Goal: Task Accomplishment & Management: Use online tool/utility

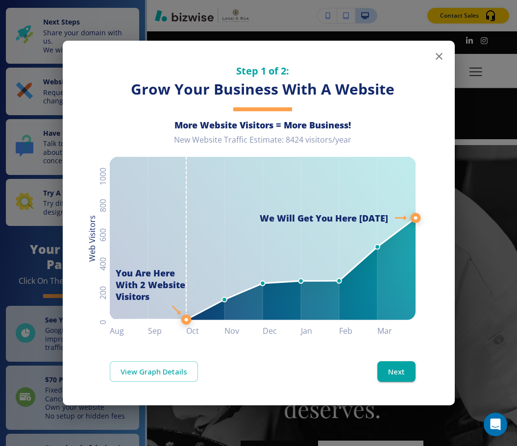
click at [383, 59] on icon "button" at bounding box center [438, 56] width 7 height 7
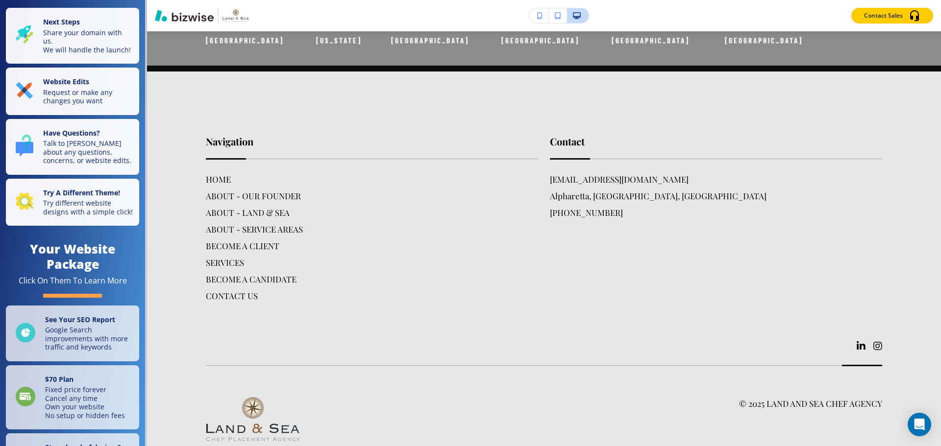
scroll to position [2783, 0]
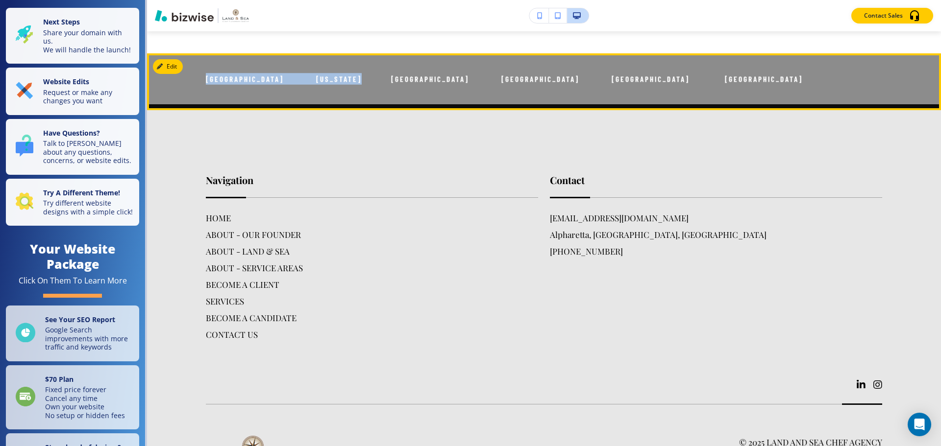
drag, startPoint x: 204, startPoint y: 259, endPoint x: 354, endPoint y: 260, distance: 149.9
click at [354, 104] on div "[GEOGRAPHIC_DATA] [US_STATE] [GEOGRAPHIC_DATA] [GEOGRAPHIC_DATA] [GEOGRAPHIC_DA…" at bounding box center [544, 78] width 794 height 51
click at [354, 83] on span "[GEOGRAPHIC_DATA] [US_STATE] [GEOGRAPHIC_DATA] [GEOGRAPHIC_DATA] [GEOGRAPHIC_DA…" at bounding box center [504, 78] width 597 height 9
click at [166, 74] on button "Edit This Section" at bounding box center [186, 66] width 66 height 15
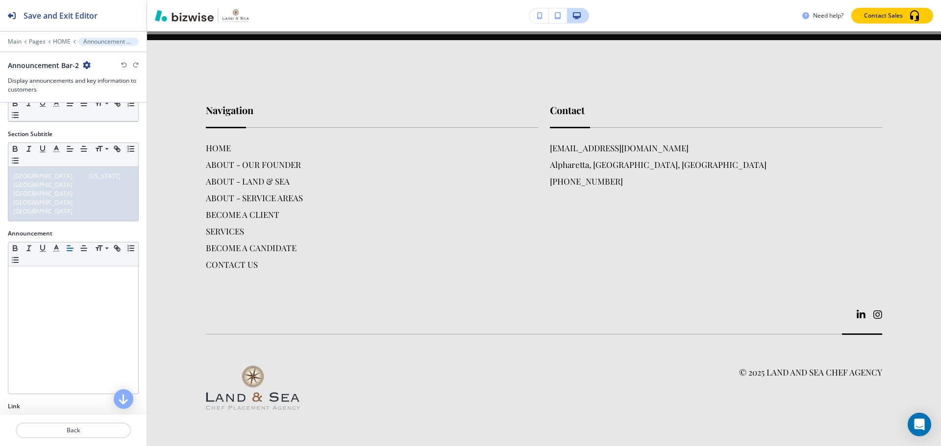
scroll to position [115, 0]
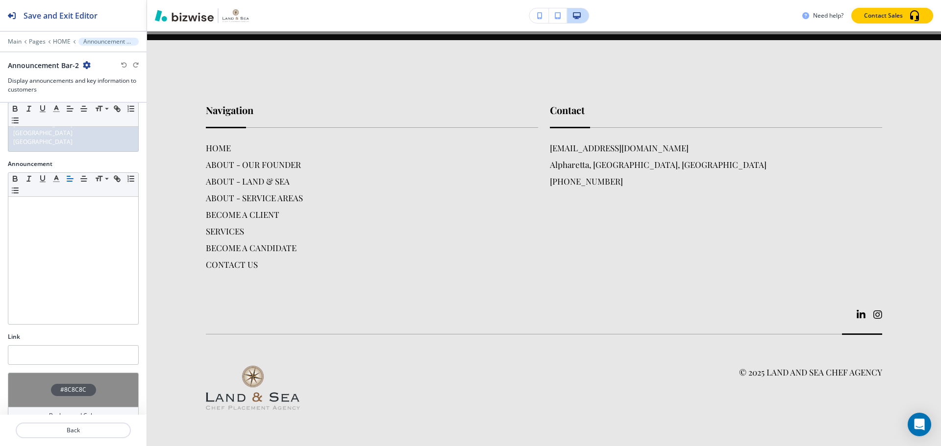
click at [74, 386] on h4 "#8C8C8C" at bounding box center [73, 390] width 26 height 9
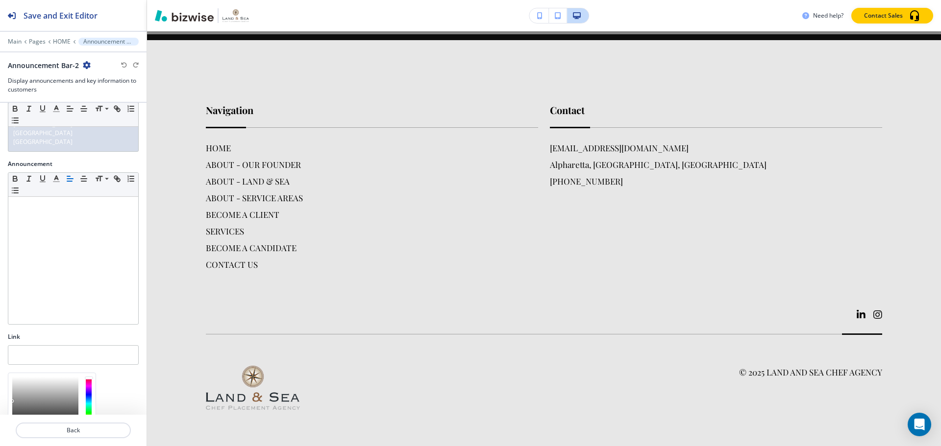
scroll to position [194, 0]
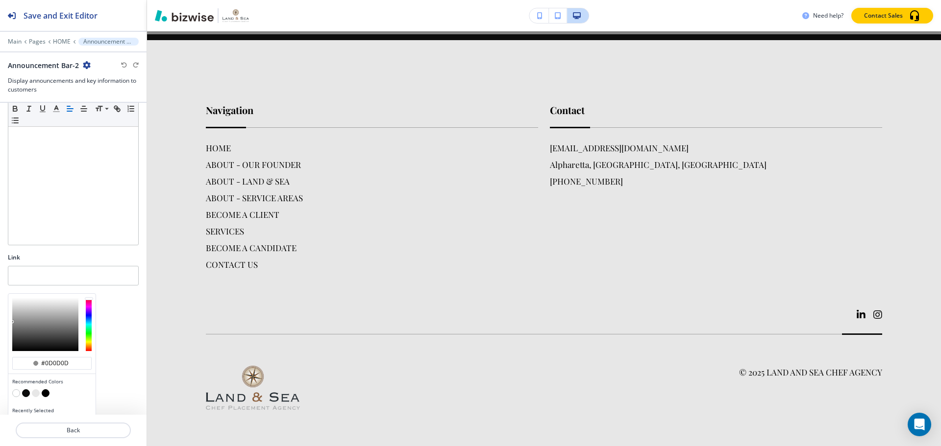
click at [14, 331] on div at bounding box center [45, 324] width 66 height 53
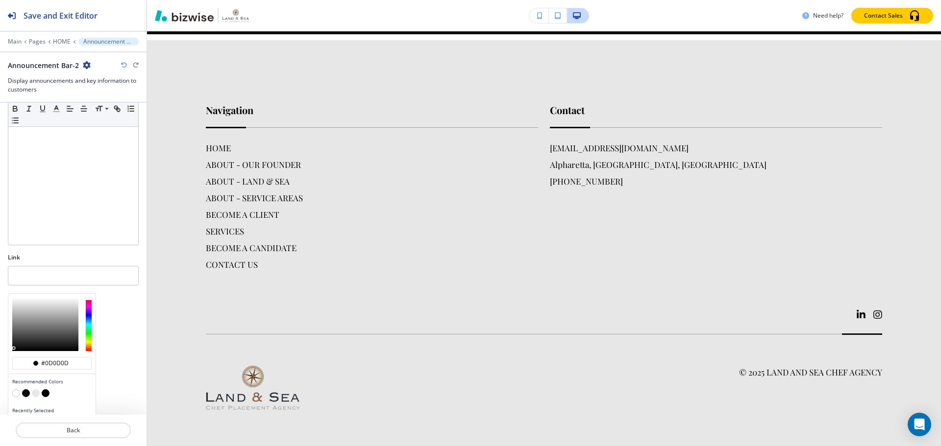
type input "#020202"
drag, startPoint x: 13, startPoint y: 333, endPoint x: 12, endPoint y: 343, distance: 10.3
click at [12, 343] on div "#020202 Recommended Colors Recently Selected" at bounding box center [51, 363] width 87 height 138
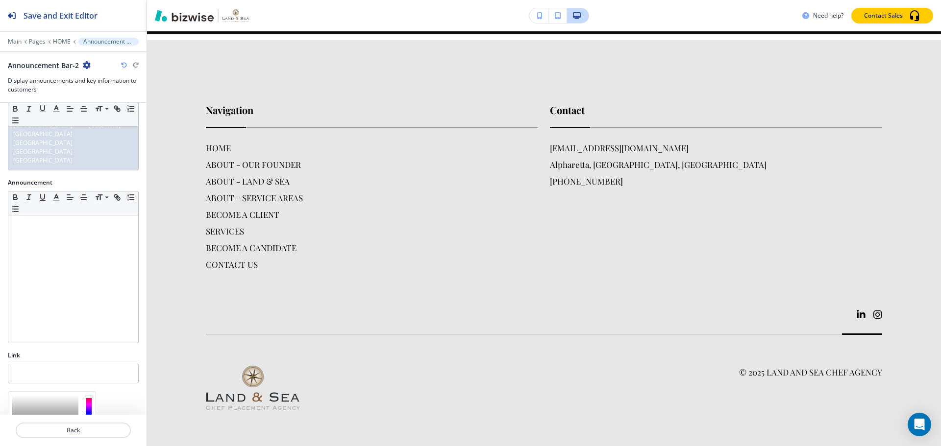
scroll to position [0, 0]
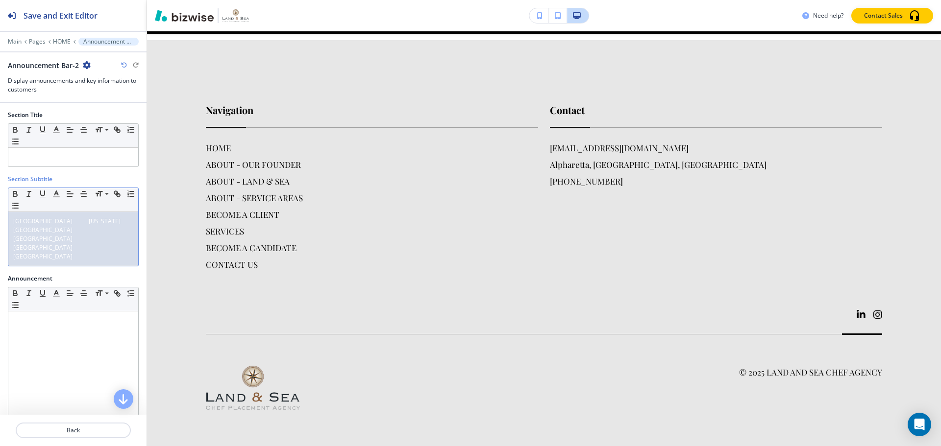
click at [42, 220] on span "[GEOGRAPHIC_DATA] [US_STATE] [GEOGRAPHIC_DATA] [GEOGRAPHIC_DATA] [GEOGRAPHIC_DA…" at bounding box center [74, 239] width 122 height 44
drag, startPoint x: 108, startPoint y: 245, endPoint x: 3, endPoint y: 217, distance: 108.1
click at [3, 217] on div "Section Subtitle Small Normal Large Huge [GEOGRAPHIC_DATA] | [US_STATE] | [GEOG…" at bounding box center [73, 224] width 146 height 99
click at [84, 194] on line "button" at bounding box center [84, 194] width 6 height 0
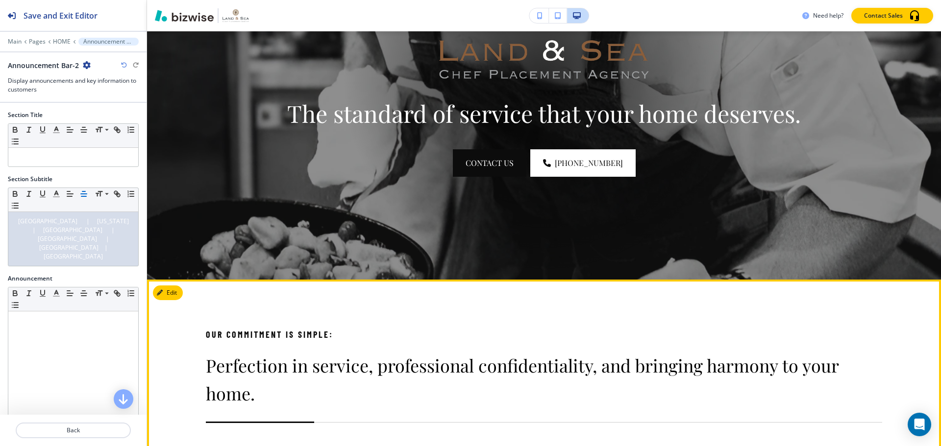
scroll to position [441, 0]
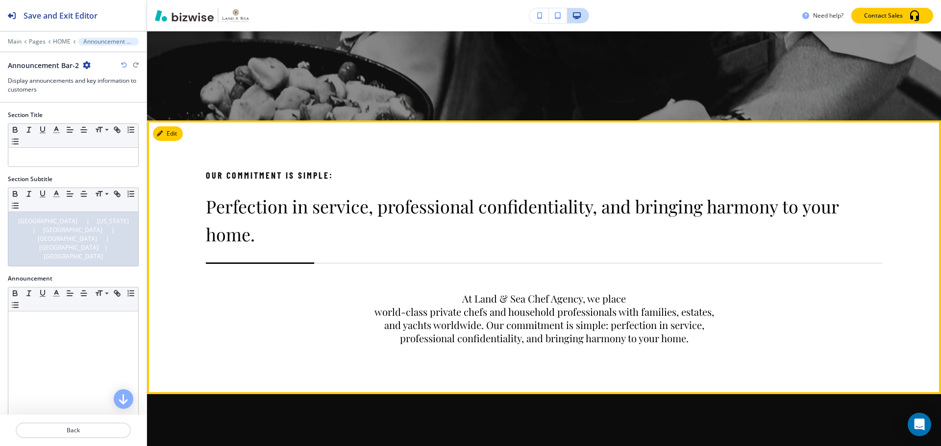
drag, startPoint x: 558, startPoint y: 384, endPoint x: 440, endPoint y: 207, distance: 212.9
click at [383, 207] on span "Perfection in service, professional confidentiality, and bringing harmony to yo…" at bounding box center [524, 219] width 636 height 51
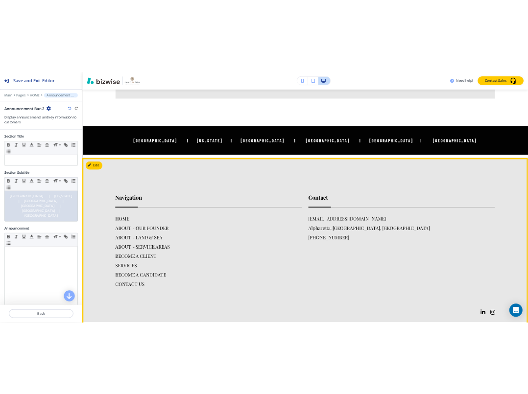
scroll to position [2739, 0]
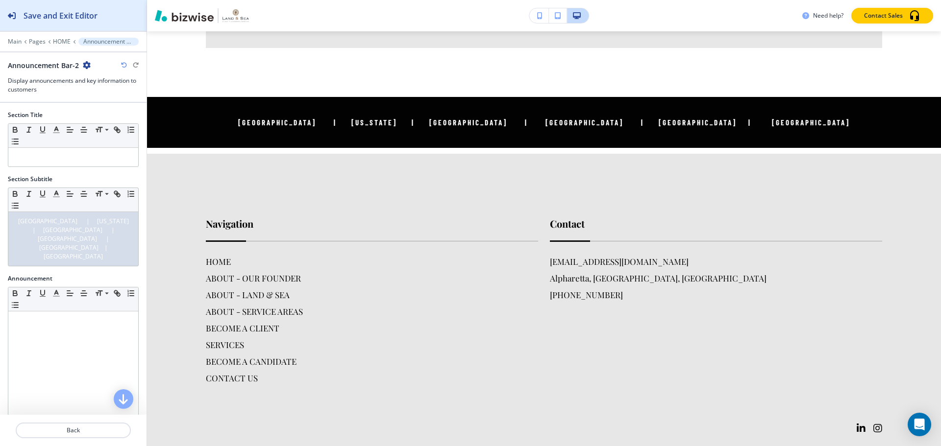
click at [95, 19] on h2 "Save and Exit Editor" at bounding box center [61, 16] width 74 height 12
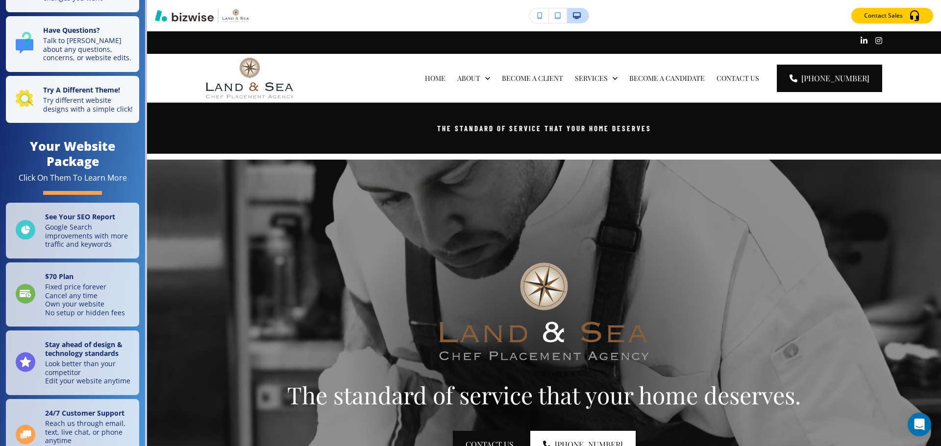
scroll to position [0, 0]
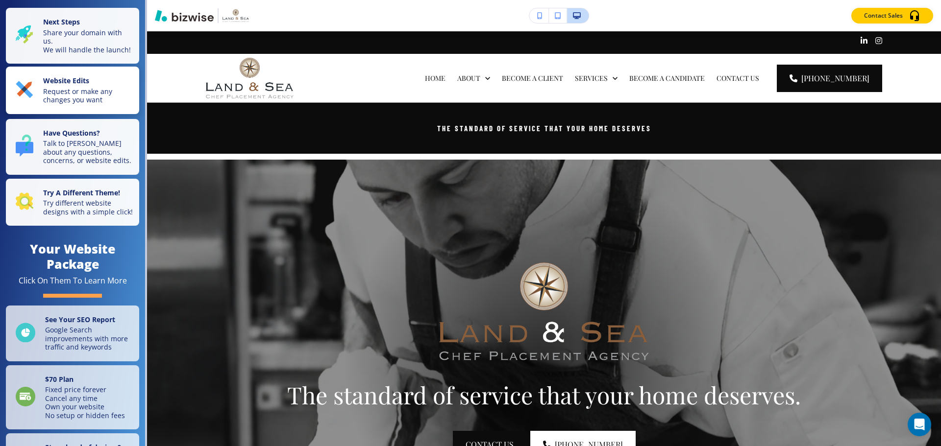
click at [79, 85] on strong "Website Edits" at bounding box center [66, 80] width 46 height 9
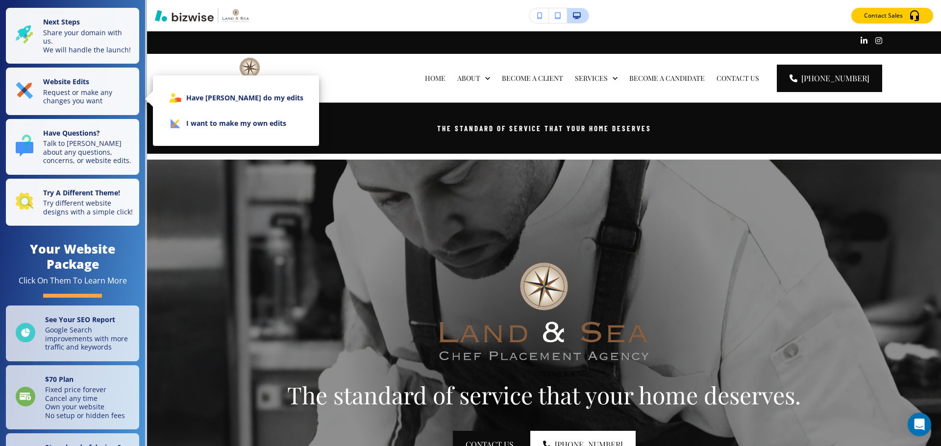
click at [214, 125] on li "I want to make my own edits" at bounding box center [236, 123] width 150 height 25
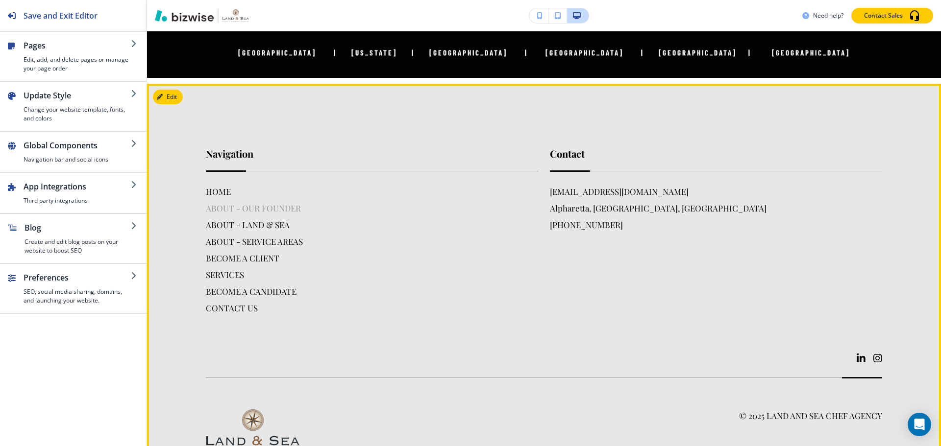
scroll to position [2739, 0]
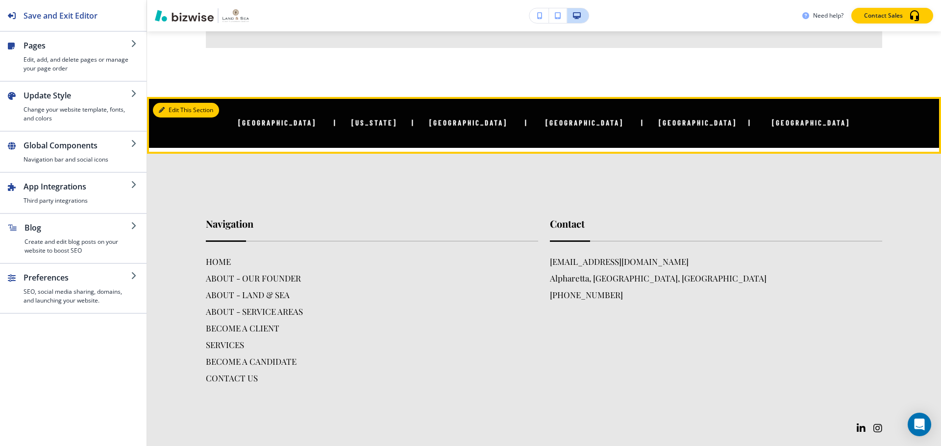
click at [178, 118] on button "Edit This Section" at bounding box center [186, 110] width 66 height 15
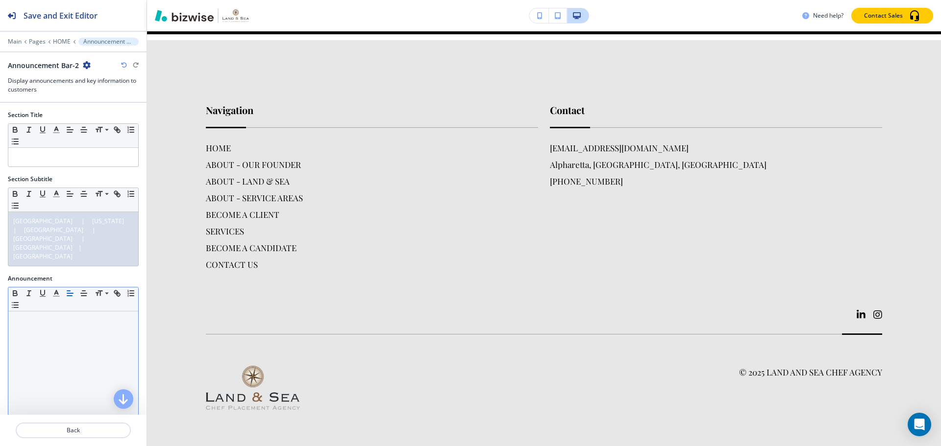
scroll to position [2985, 0]
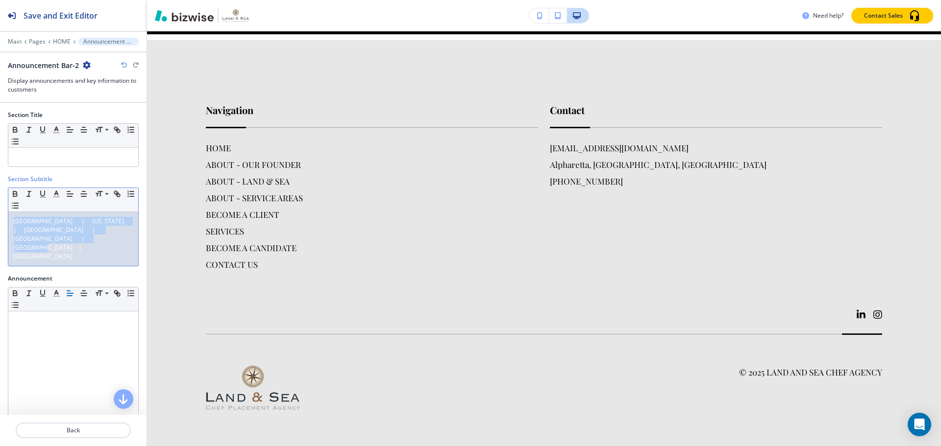
drag, startPoint x: 104, startPoint y: 243, endPoint x: 11, endPoint y: 221, distance: 96.1
click at [11, 221] on div "[GEOGRAPHIC_DATA] | [US_STATE] | [GEOGRAPHIC_DATA] | [GEOGRAPHIC_DATA] | [GEOGR…" at bounding box center [73, 239] width 130 height 54
copy span "[GEOGRAPHIC_DATA] | [US_STATE] | [GEOGRAPHIC_DATA] | [GEOGRAPHIC_DATA] | [GEOGR…"
click at [84, 196] on line "button" at bounding box center [83, 196] width 5 height 0
click at [116, 245] on div "[GEOGRAPHIC_DATA] | [US_STATE] | [GEOGRAPHIC_DATA] | [GEOGRAPHIC_DATA] | [GEOGR…" at bounding box center [73, 239] width 130 height 54
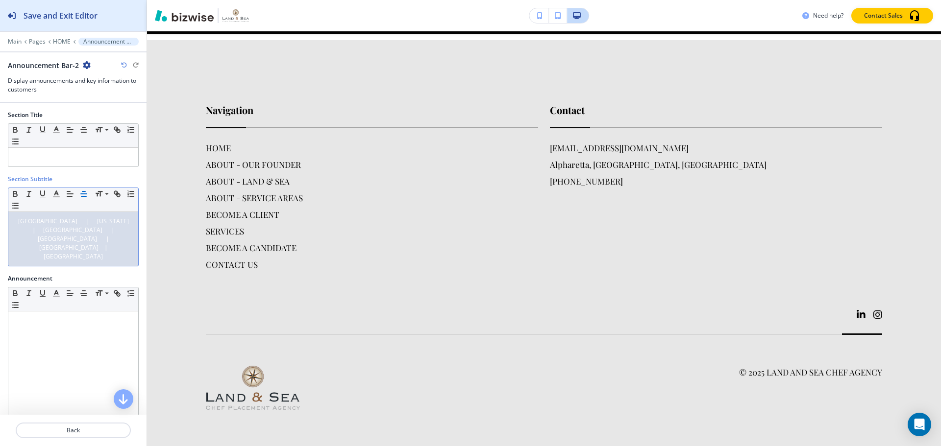
click at [68, 21] on h2 "Save and Exit Editor" at bounding box center [61, 16] width 74 height 12
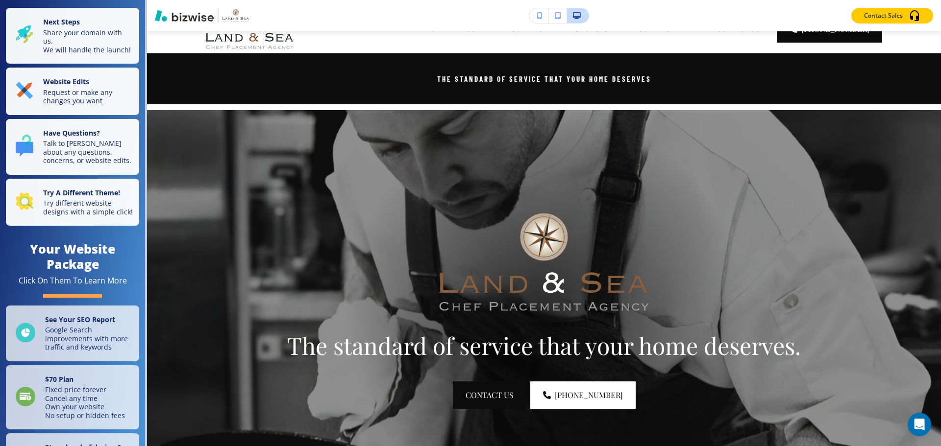
scroll to position [0, 0]
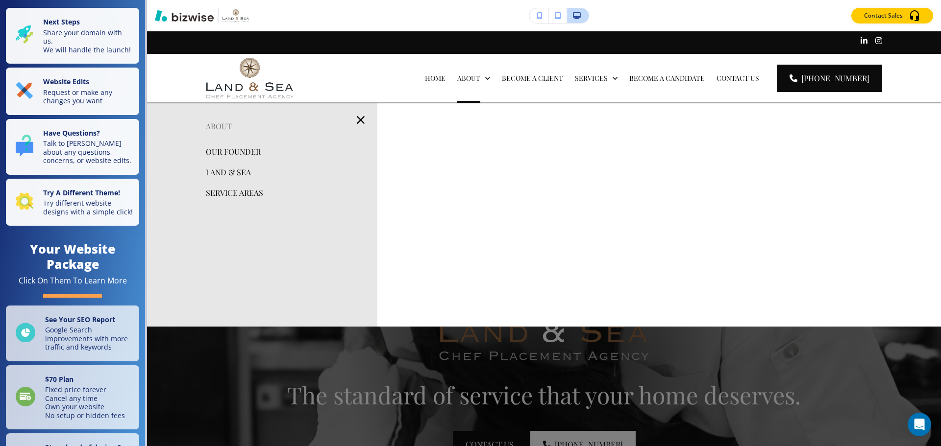
click at [236, 152] on p "OUR FOUNDER" at bounding box center [233, 152] width 55 height 15
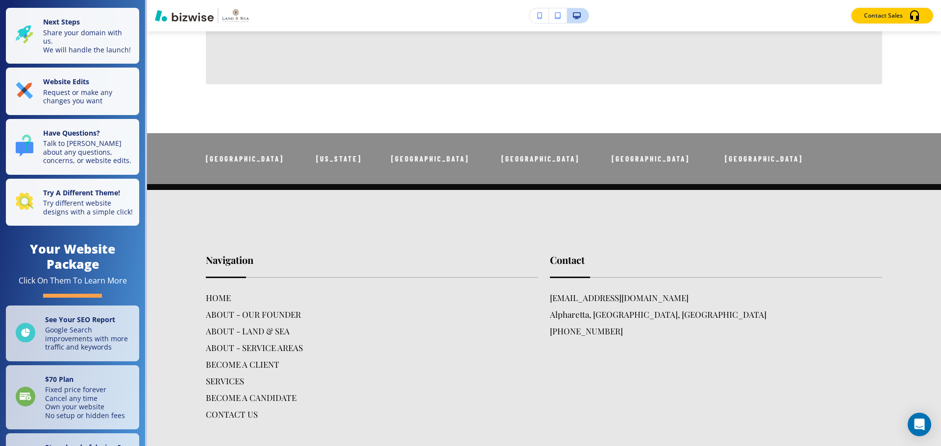
scroll to position [2257, 0]
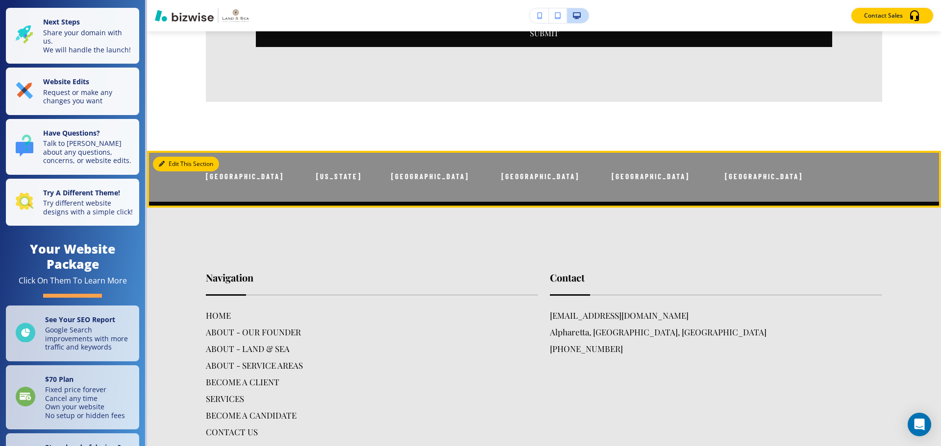
click at [170, 163] on button "Edit This Section" at bounding box center [186, 164] width 66 height 15
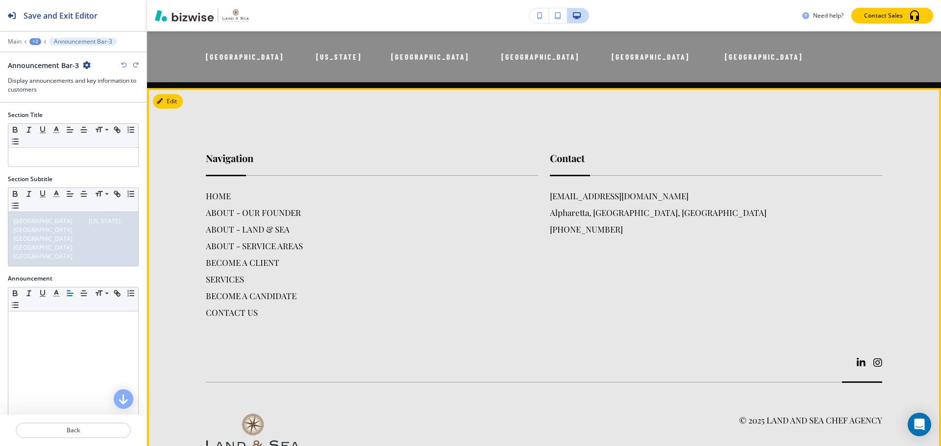
scroll to position [2377, 0]
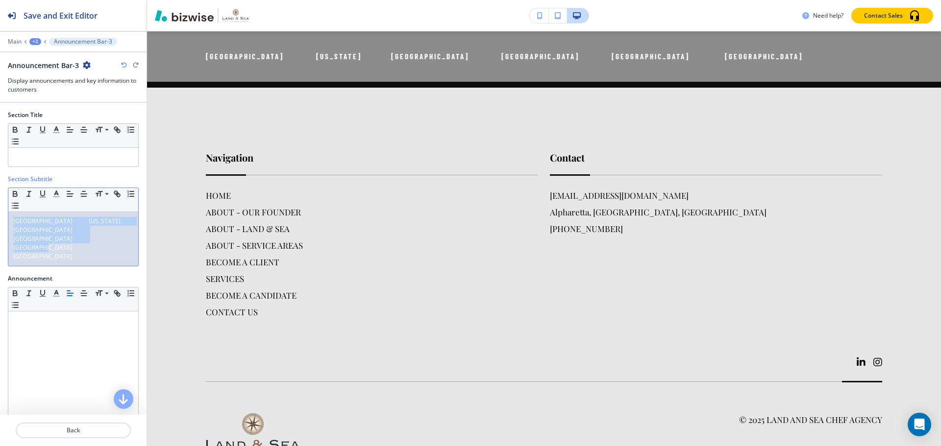
drag, startPoint x: 119, startPoint y: 245, endPoint x: 0, endPoint y: 214, distance: 123.2
click at [0, 214] on div "Section Subtitle Small Normal Large Huge [GEOGRAPHIC_DATA] [US_STATE] [GEOGRAPH…" at bounding box center [73, 224] width 146 height 99
click at [83, 194] on line "button" at bounding box center [84, 194] width 6 height 0
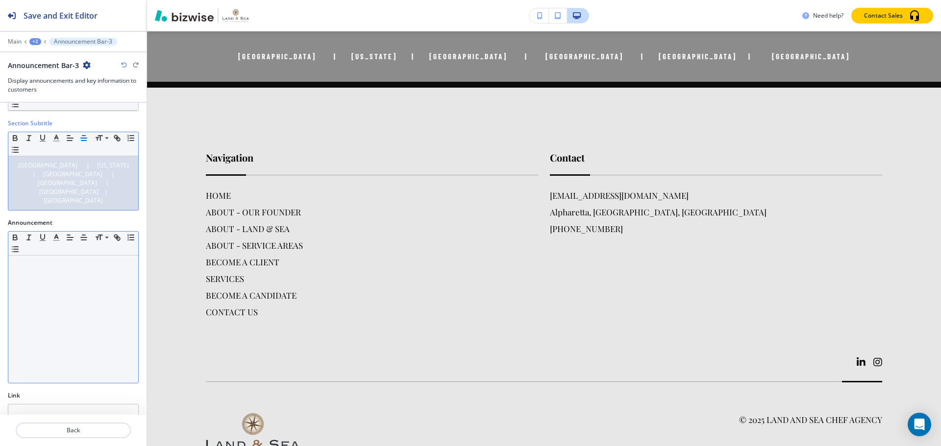
scroll to position [115, 0]
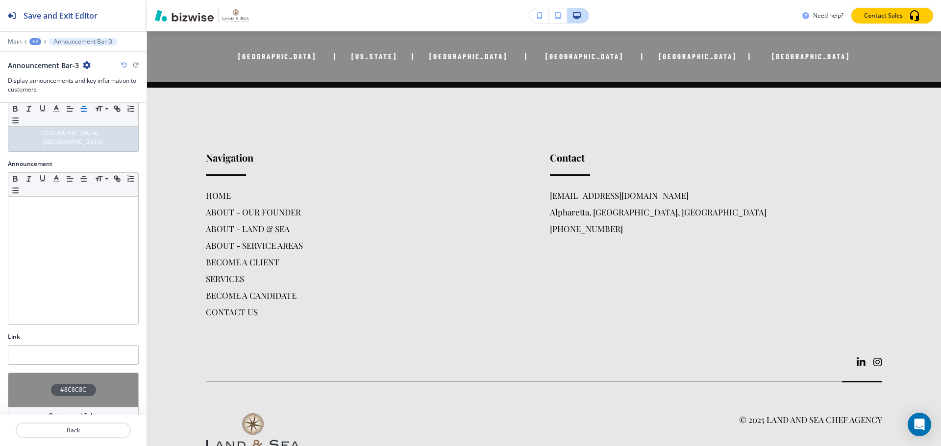
click at [82, 386] on h4 "#8C8C8C" at bounding box center [73, 390] width 26 height 9
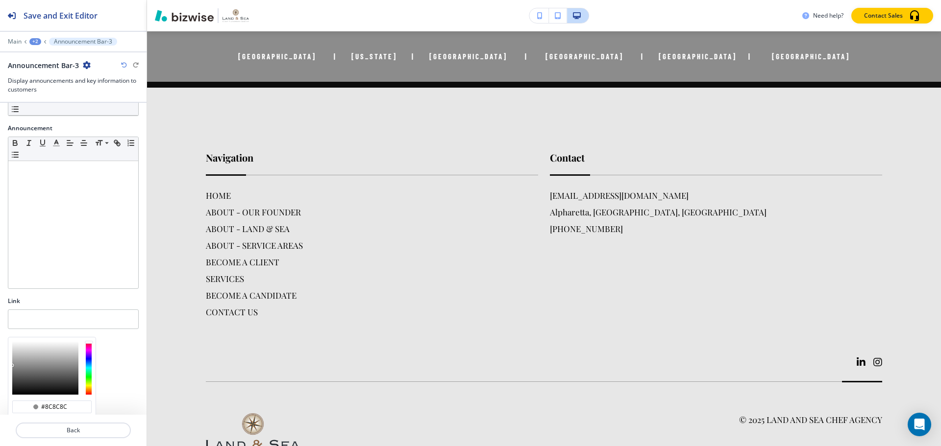
scroll to position [194, 0]
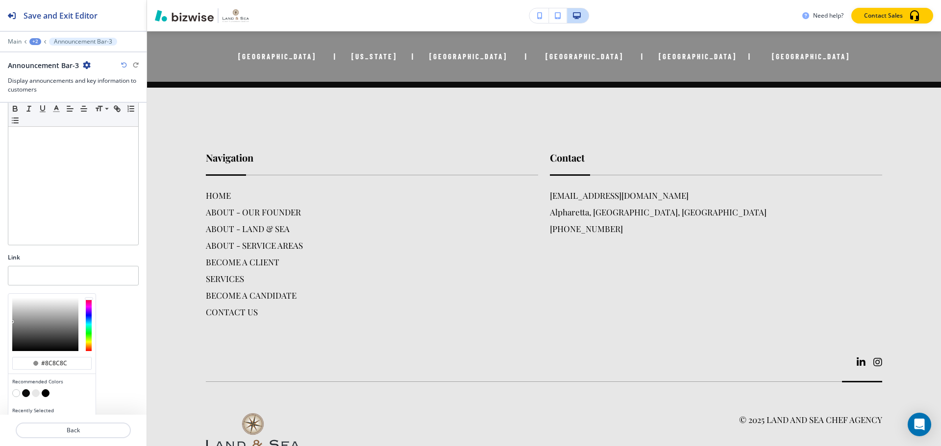
click at [26, 389] on button "button" at bounding box center [26, 393] width 8 height 8
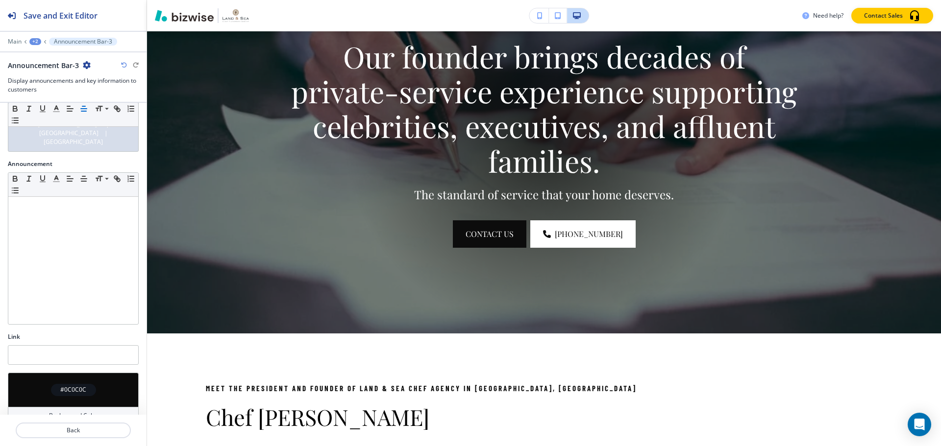
scroll to position [0, 0]
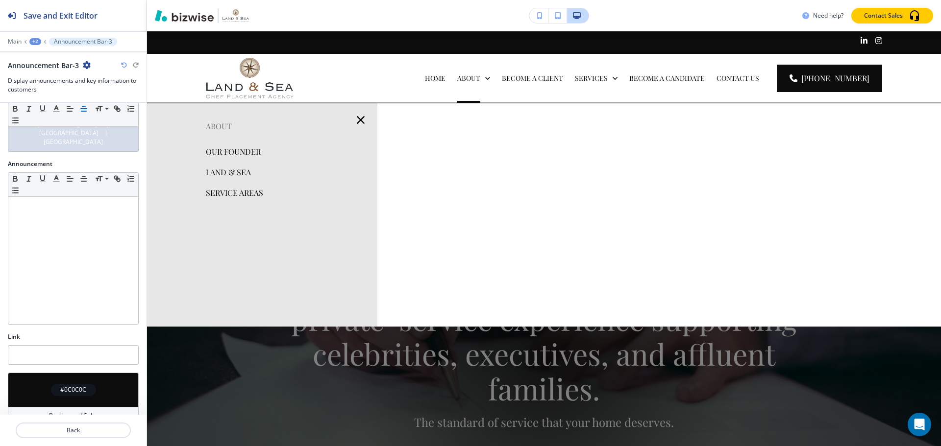
click at [235, 173] on p "LAND & SEA" at bounding box center [228, 172] width 45 height 15
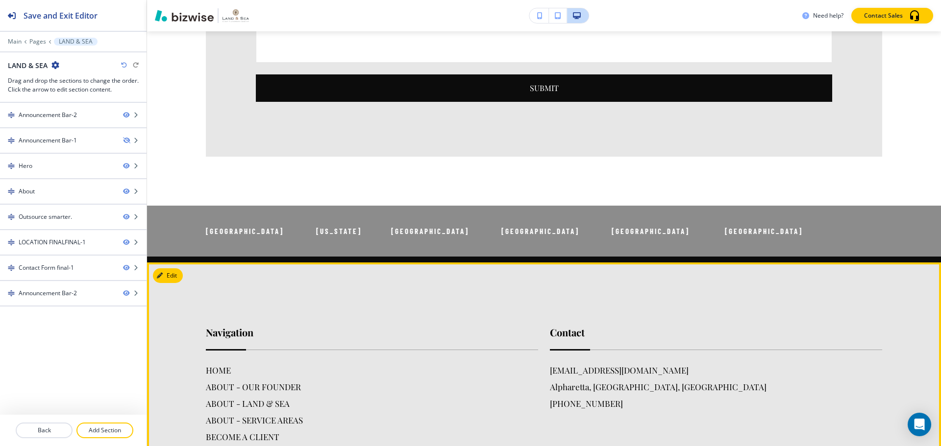
scroll to position [1943, 0]
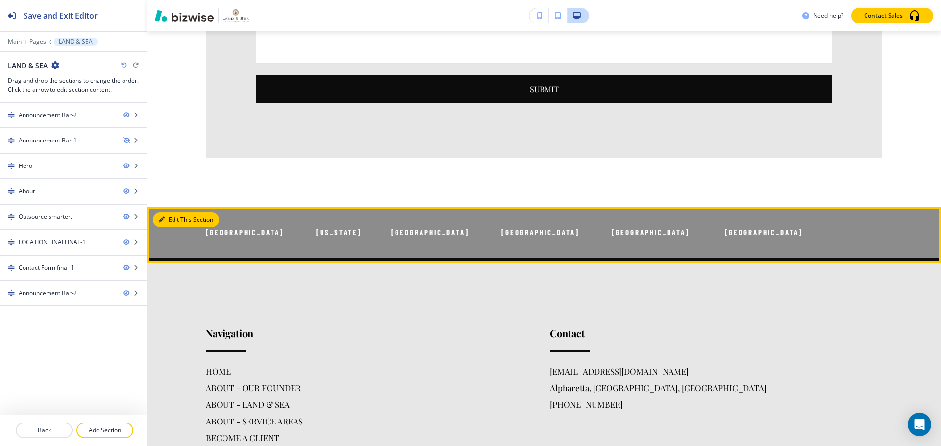
click at [169, 213] on button "Edit This Section" at bounding box center [186, 220] width 66 height 15
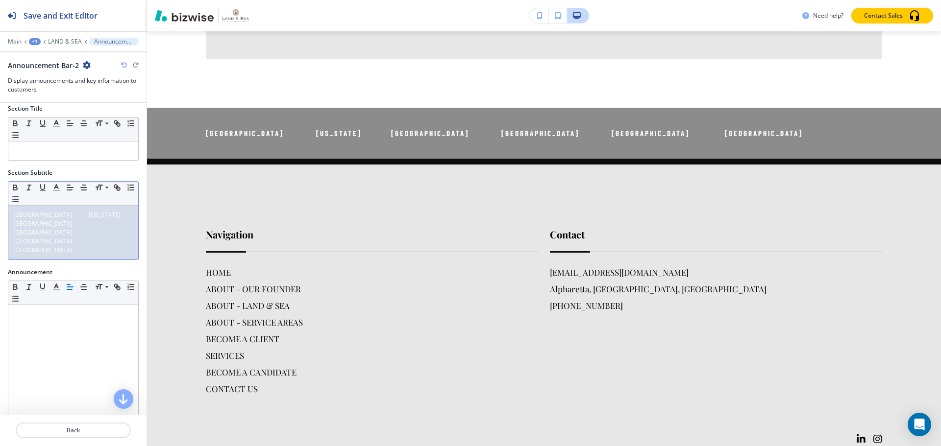
scroll to position [0, 0]
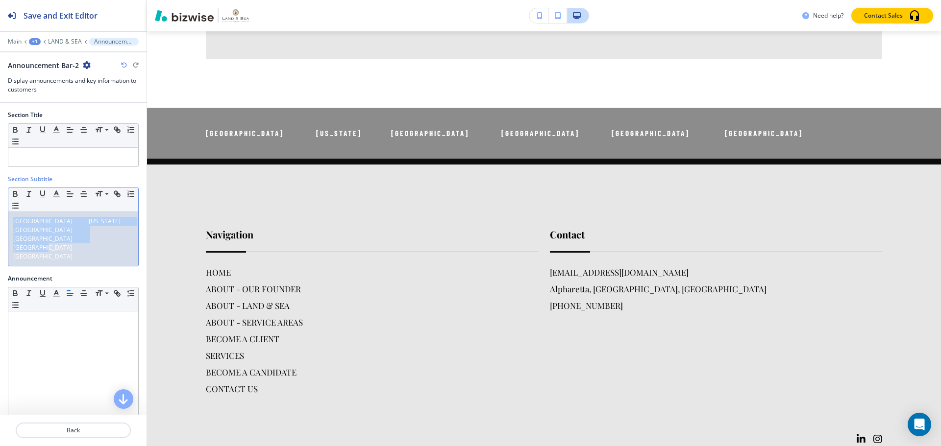
drag, startPoint x: 122, startPoint y: 237, endPoint x: 0, endPoint y: 211, distance: 124.7
click at [0, 211] on div "Section Subtitle Small Normal Large Huge [GEOGRAPHIC_DATA] [US_STATE] [GEOGRAPH…" at bounding box center [73, 224] width 146 height 99
click at [82, 192] on line "button" at bounding box center [83, 192] width 3 height 0
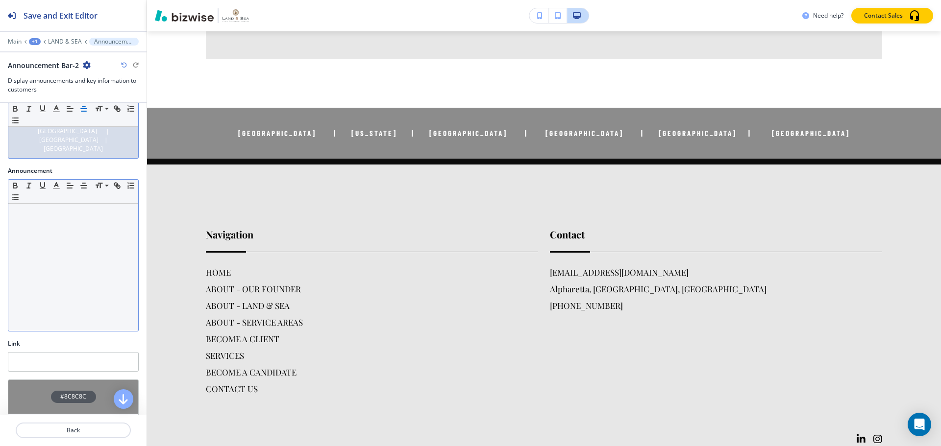
scroll to position [115, 0]
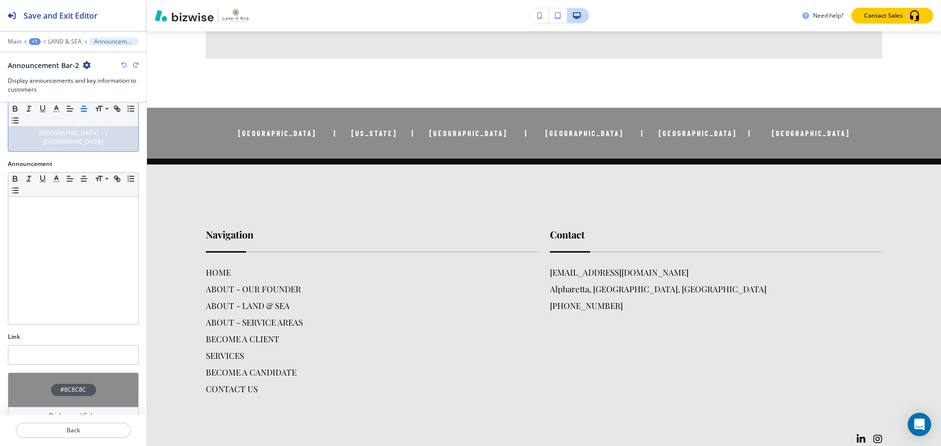
click at [79, 382] on div "#8C8C8C" at bounding box center [73, 390] width 131 height 34
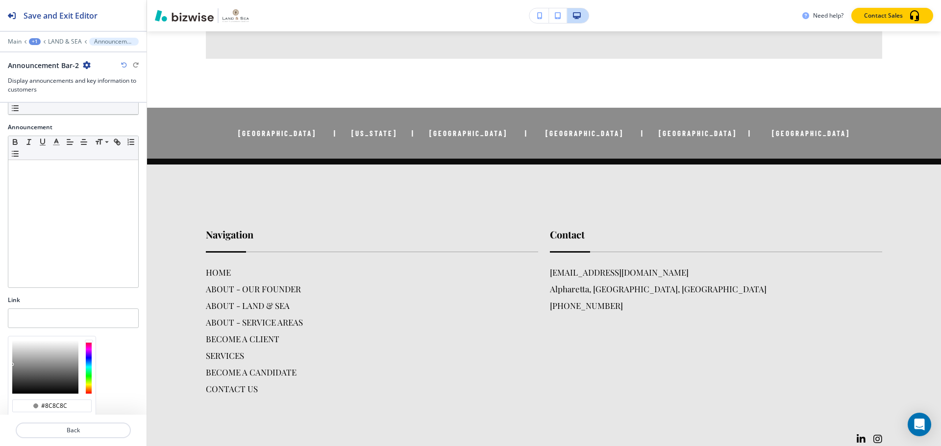
scroll to position [194, 0]
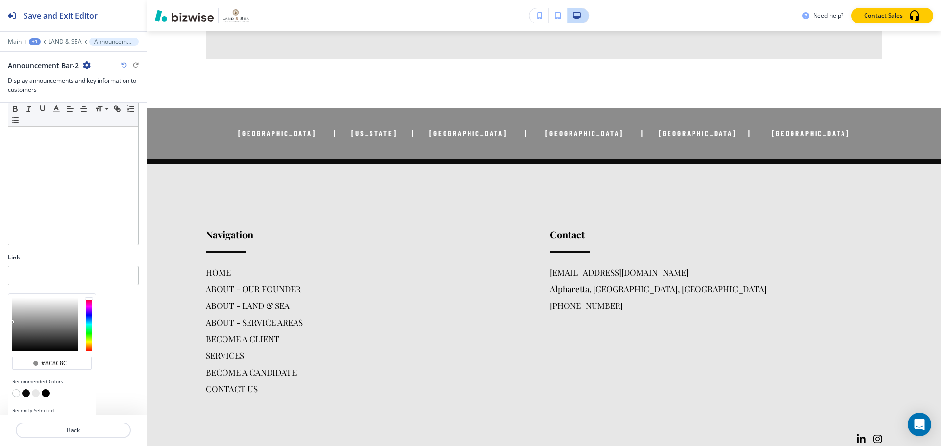
click at [27, 389] on button "button" at bounding box center [26, 393] width 8 height 8
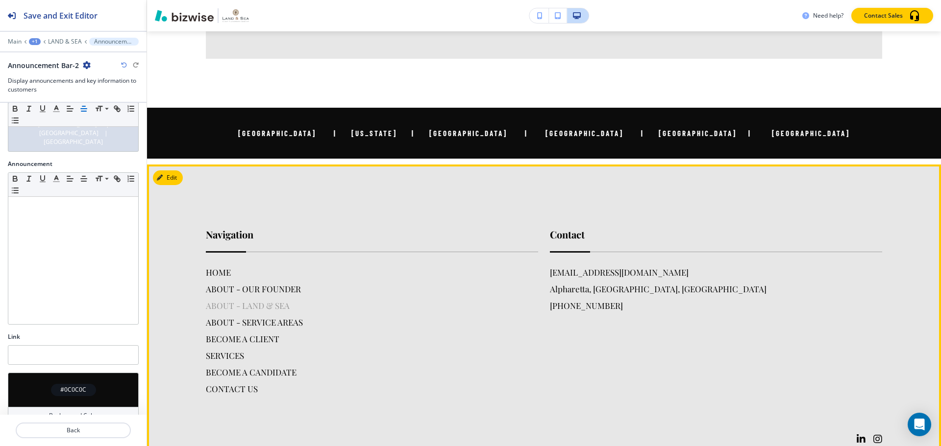
click at [250, 299] on h6 "ABOUT - LAND & SEA" at bounding box center [372, 305] width 332 height 13
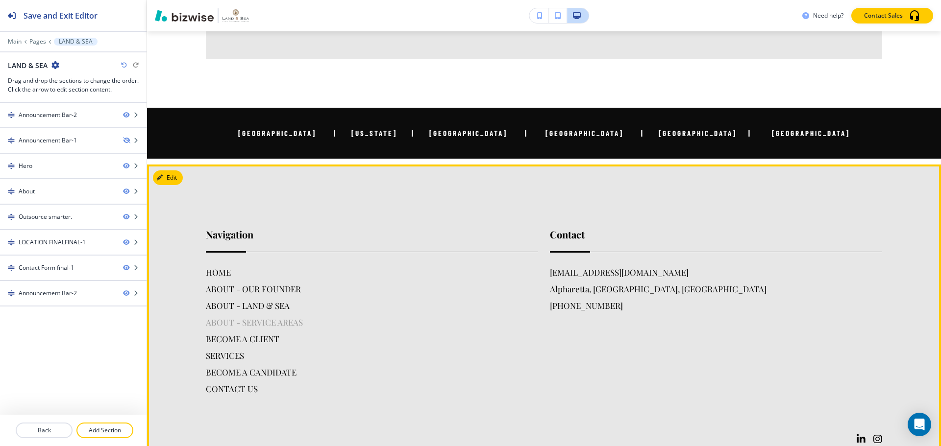
click at [243, 316] on h6 "ABOUT - SERVICE AREAS" at bounding box center [372, 322] width 332 height 13
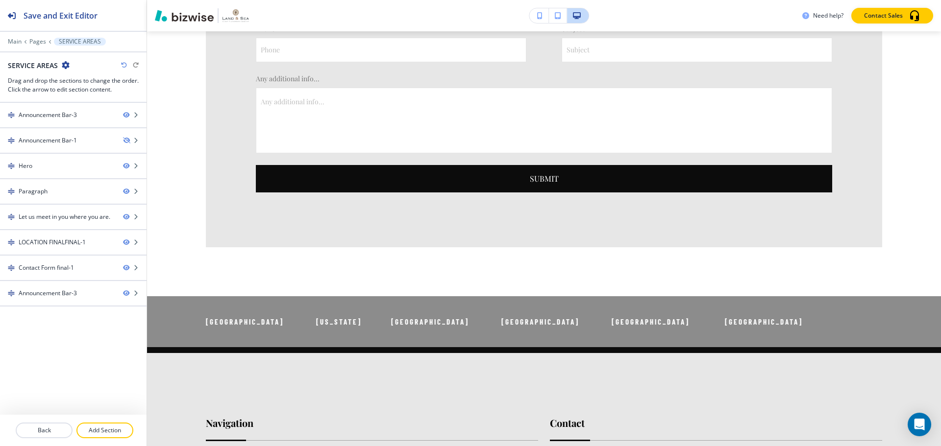
scroll to position [1856, 0]
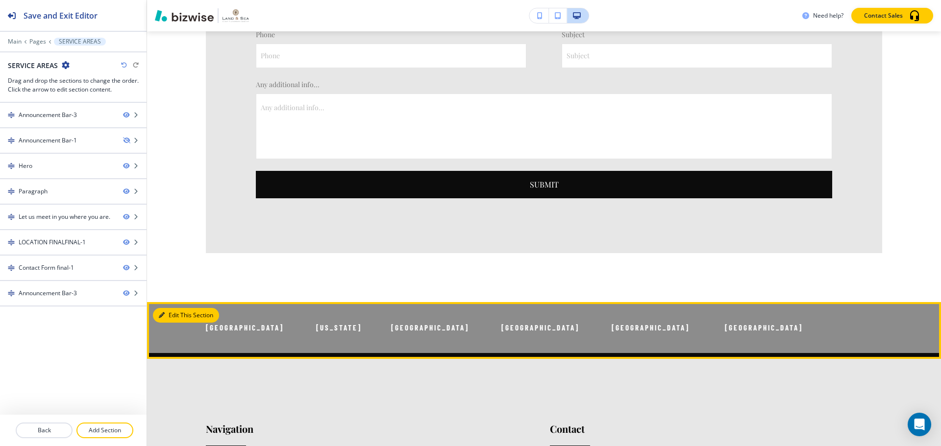
click at [164, 313] on icon "button" at bounding box center [162, 316] width 6 height 6
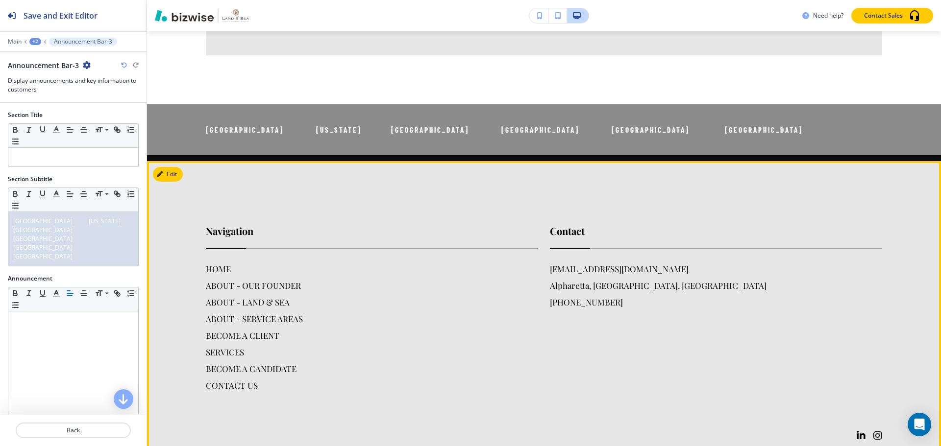
scroll to position [2063, 0]
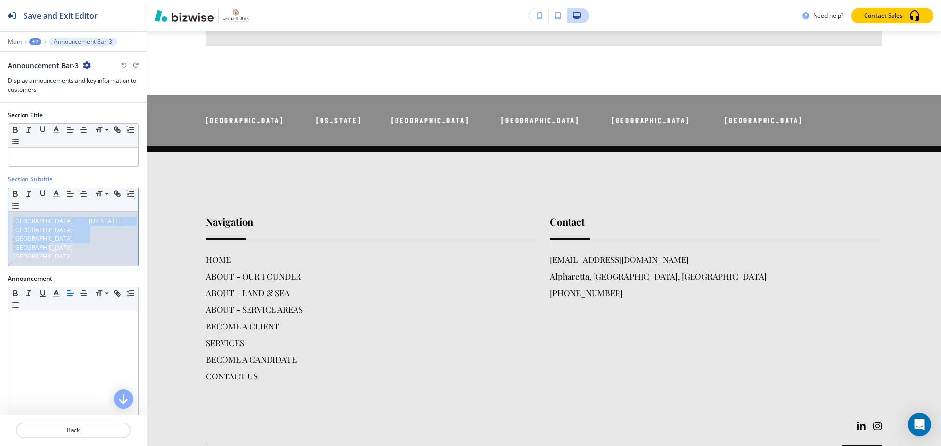
drag, startPoint x: 100, startPoint y: 238, endPoint x: 9, endPoint y: 223, distance: 92.9
click at [9, 223] on div "[GEOGRAPHIC_DATA] [US_STATE] [GEOGRAPHIC_DATA] [GEOGRAPHIC_DATA] [GEOGRAPHIC_DA…" at bounding box center [73, 239] width 130 height 54
click at [86, 195] on icon "button" at bounding box center [83, 194] width 9 height 9
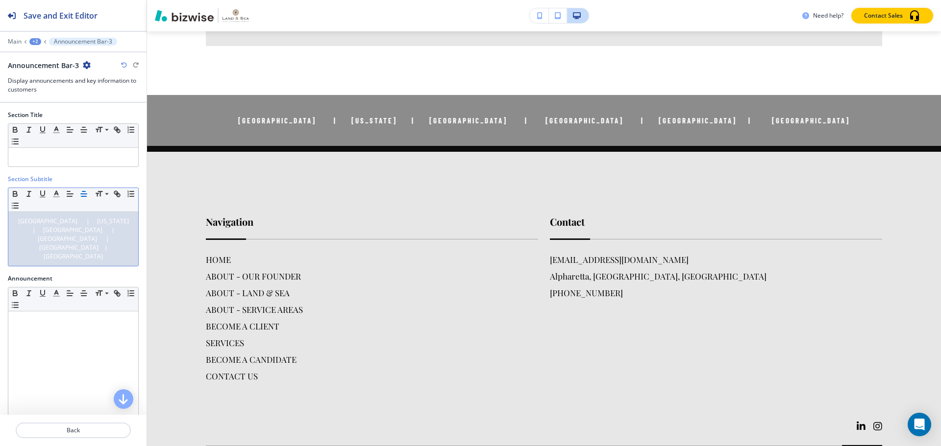
scroll to position [115, 0]
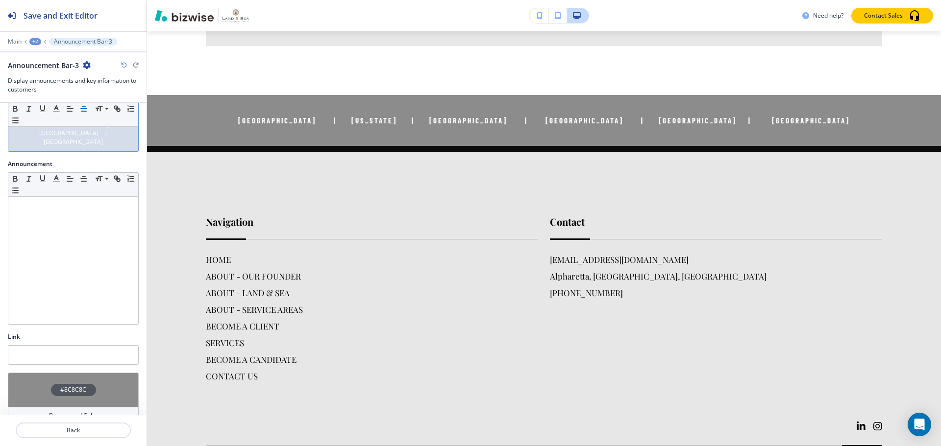
click at [51, 384] on div "#8C8C8C" at bounding box center [73, 390] width 45 height 12
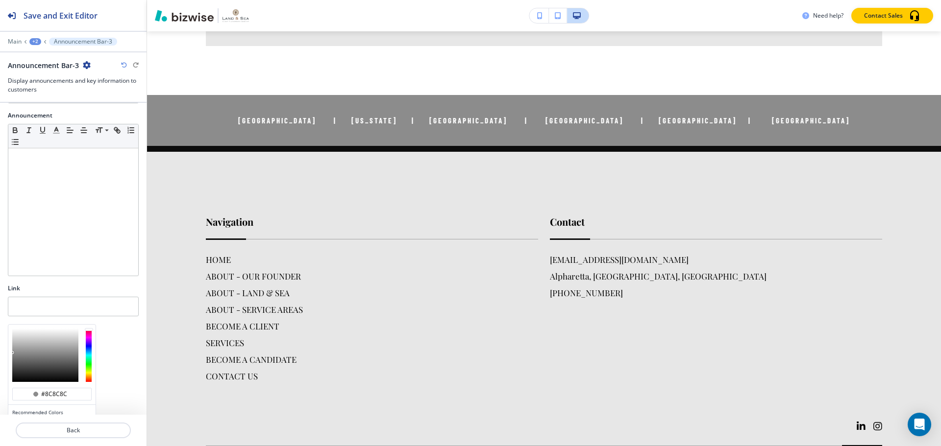
scroll to position [194, 0]
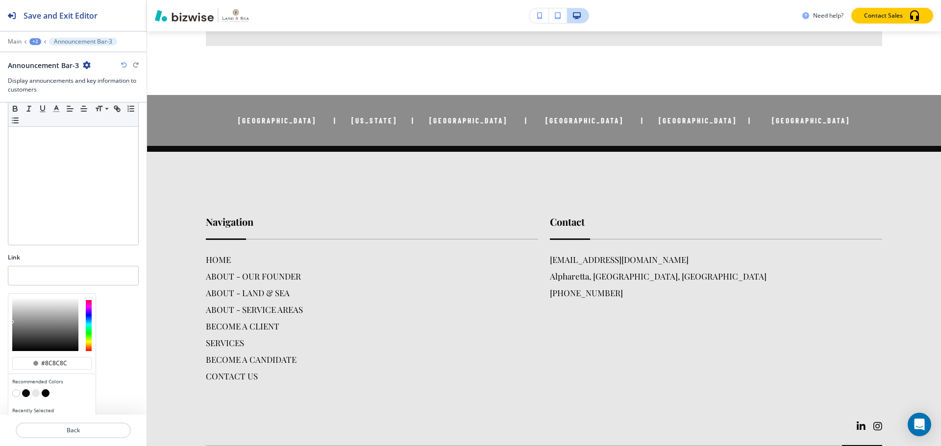
click at [25, 389] on button "button" at bounding box center [26, 393] width 8 height 8
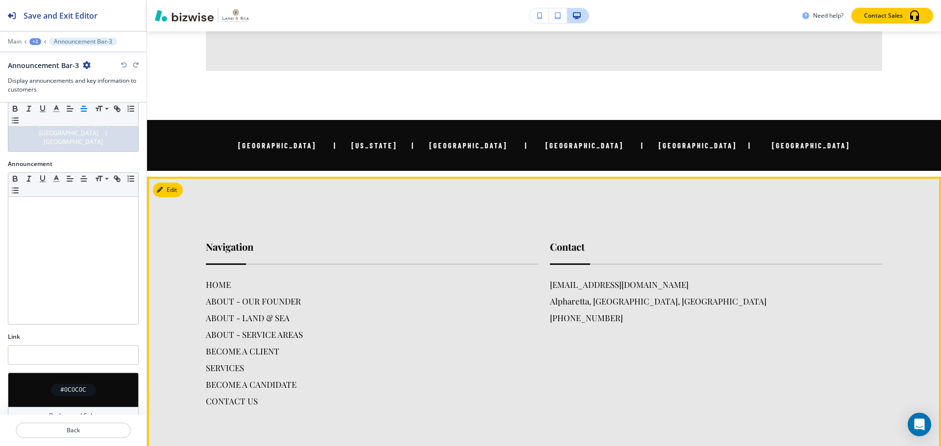
scroll to position [2014, 0]
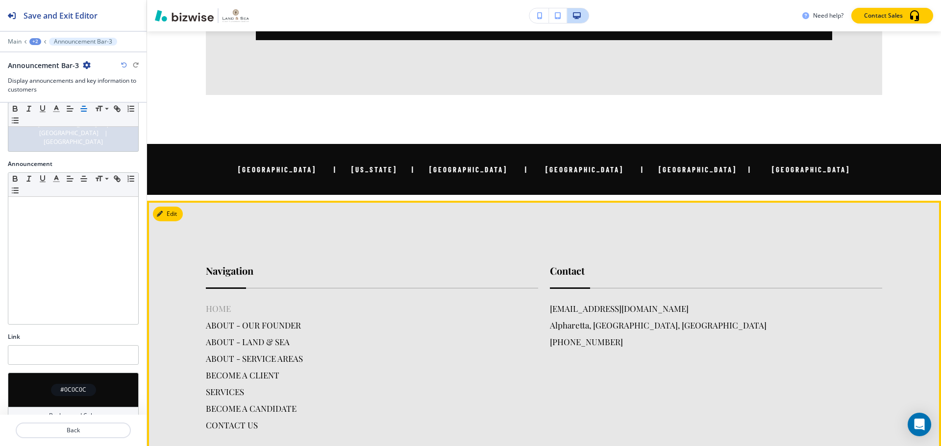
click at [212, 302] on h6 "HOME" at bounding box center [372, 308] width 332 height 13
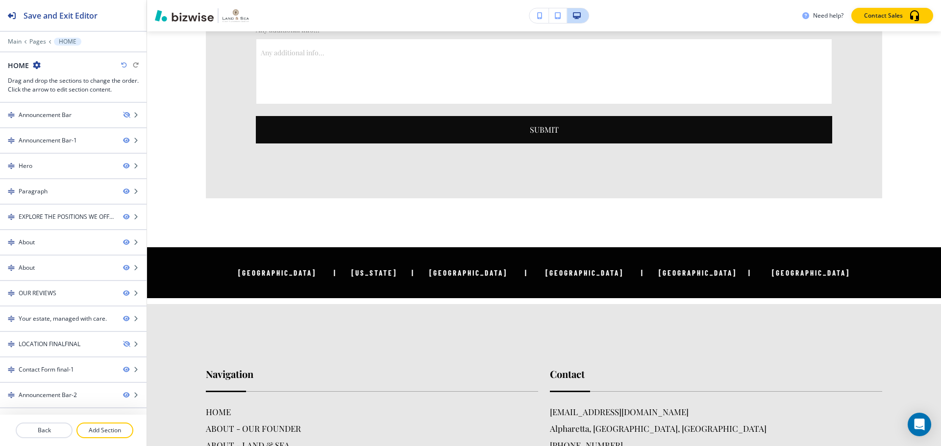
scroll to position [2495, 0]
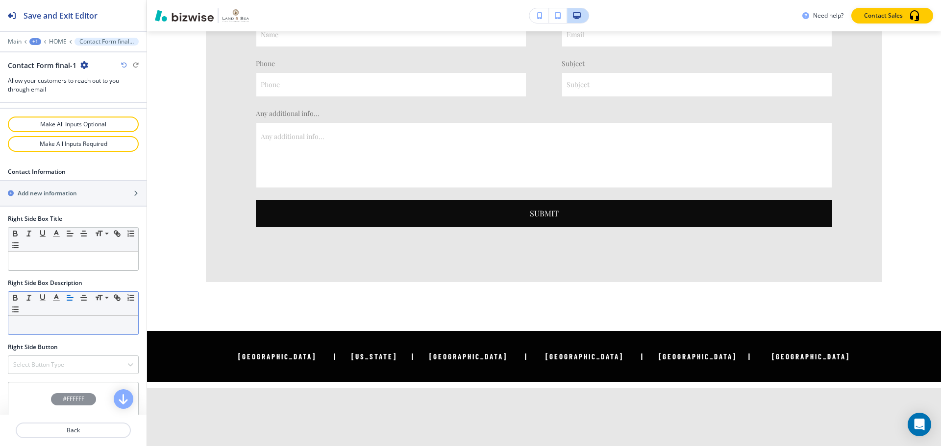
scroll to position [566, 0]
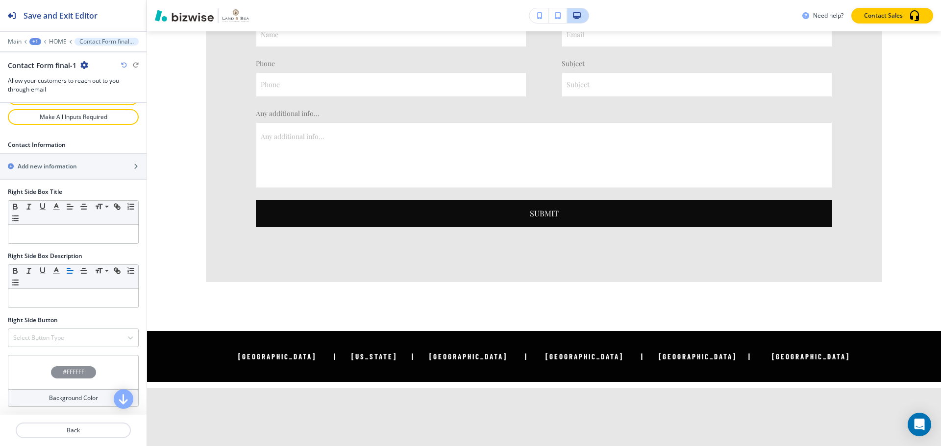
click at [83, 370] on div "#FFFFFF" at bounding box center [73, 372] width 45 height 12
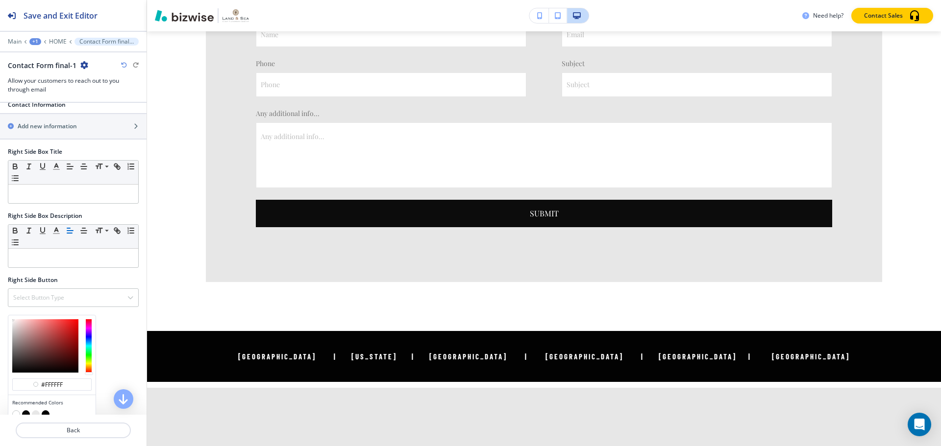
scroll to position [645, 0]
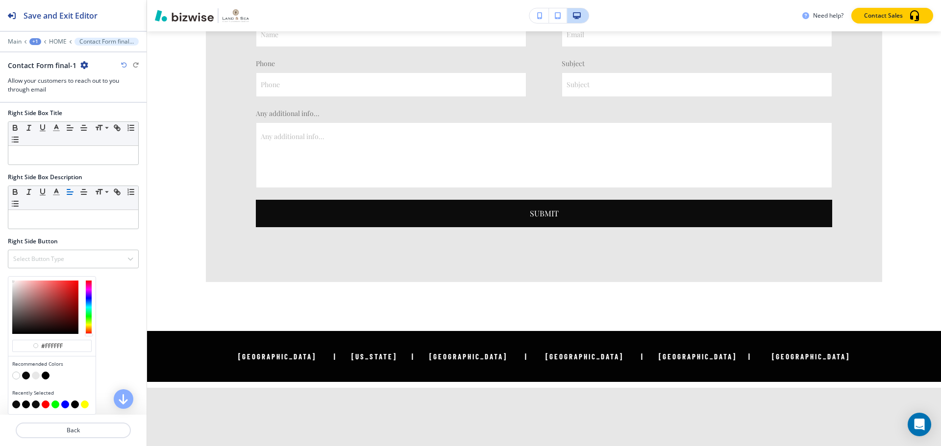
click at [27, 373] on button "button" at bounding box center [26, 376] width 8 height 8
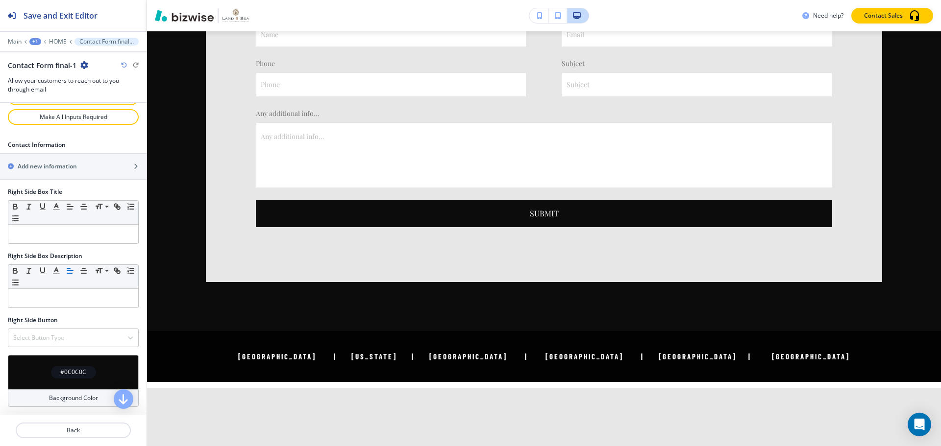
click at [126, 66] on icon "button" at bounding box center [124, 65] width 6 height 6
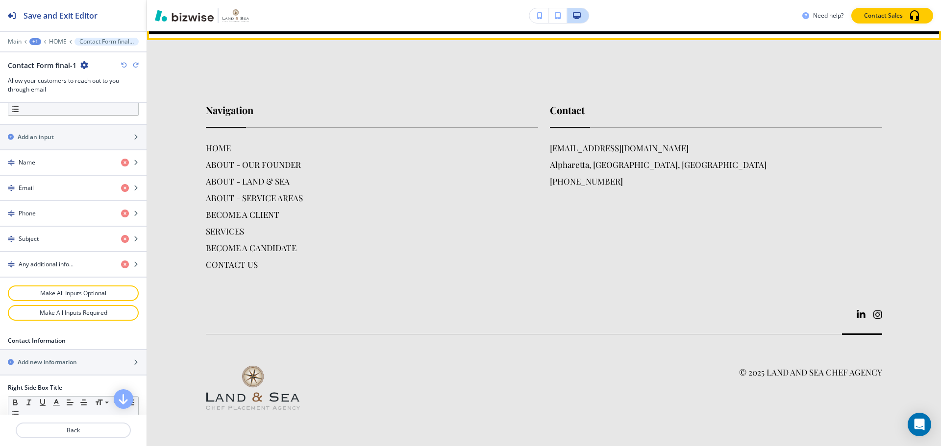
scroll to position [2995, 0]
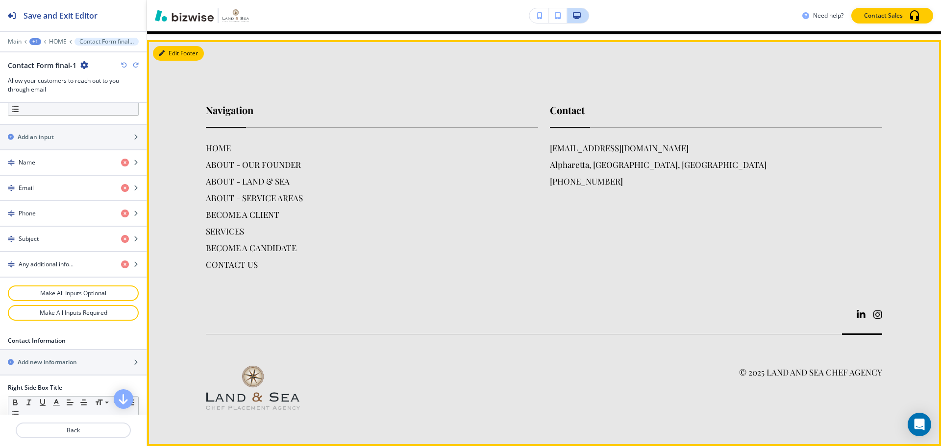
click at [161, 61] on button "Edit Footer" at bounding box center [178, 53] width 51 height 15
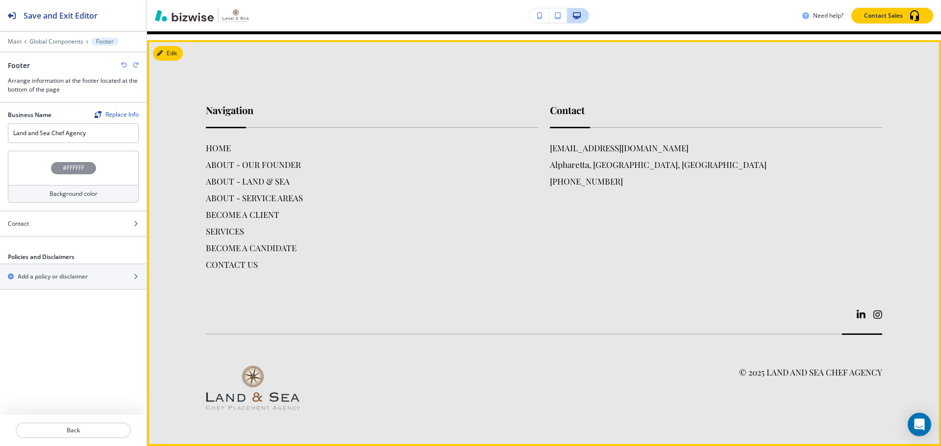
scroll to position [2935, 0]
click at [170, 61] on button "Edit Footer" at bounding box center [178, 53] width 51 height 15
drag, startPoint x: 656, startPoint y: 313, endPoint x: 464, endPoint y: 385, distance: 204.6
click at [383, 385] on footer "Navigation HOME ABOUT - OUR FOUNDER ABOUT - LAND & SEA ABOUT - SERVICE AREAS BE…" at bounding box center [544, 243] width 794 height 406
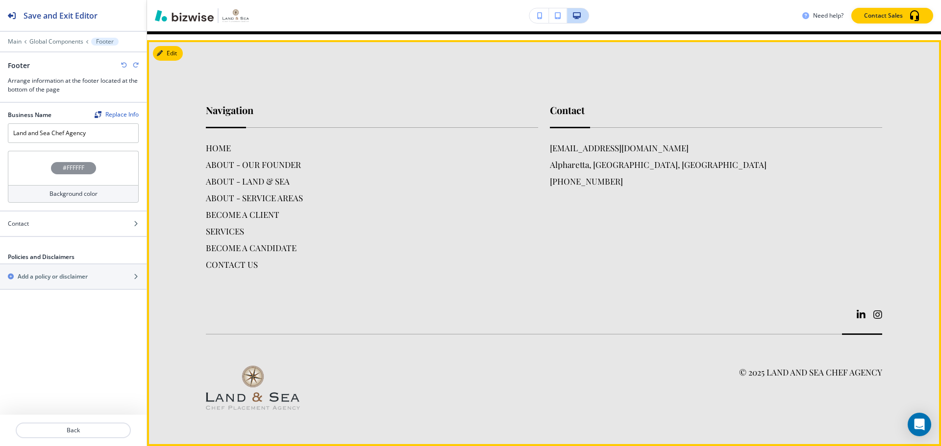
drag, startPoint x: 157, startPoint y: 257, endPoint x: 168, endPoint y: 256, distance: 11.4
click at [168, 256] on footer "Navigation HOME ABOUT - OUR FOUNDER ABOUT - LAND & SEA ABOUT - SERVICE AREAS BE…" at bounding box center [544, 243] width 794 height 406
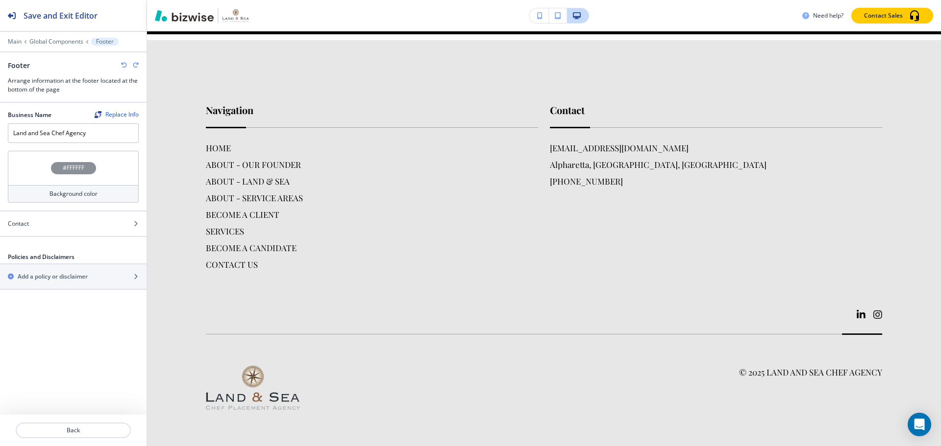
scroll to position [3033, 0]
